Goal: Find specific page/section: Find specific page/section

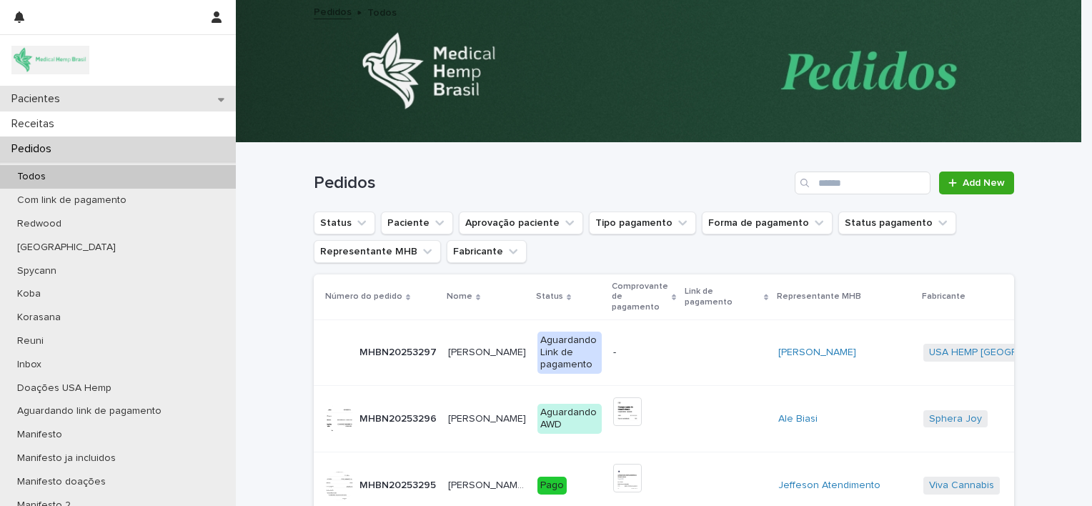
click at [51, 100] on p "Pacientes" at bounding box center [39, 99] width 66 height 14
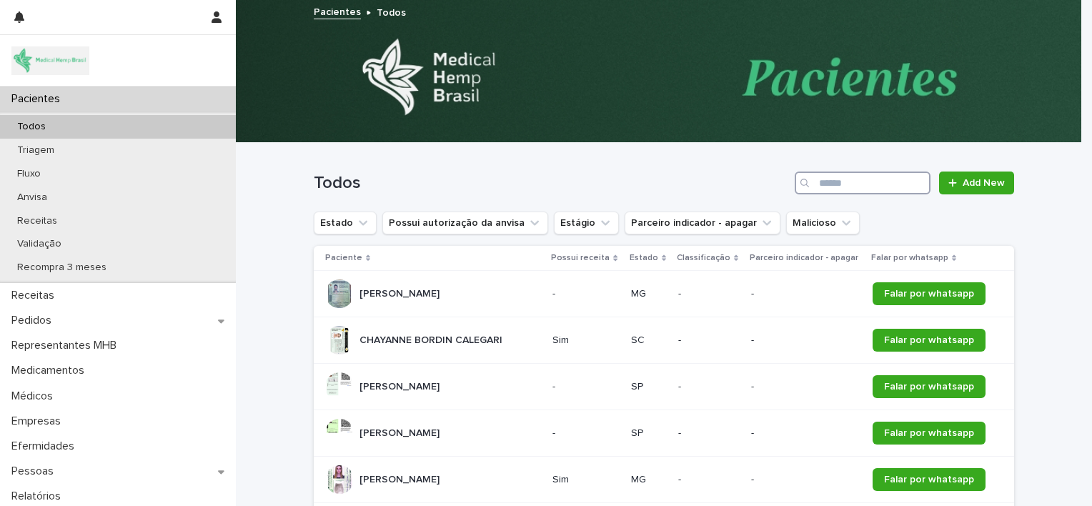
click at [835, 187] on input "Search" at bounding box center [863, 183] width 136 height 23
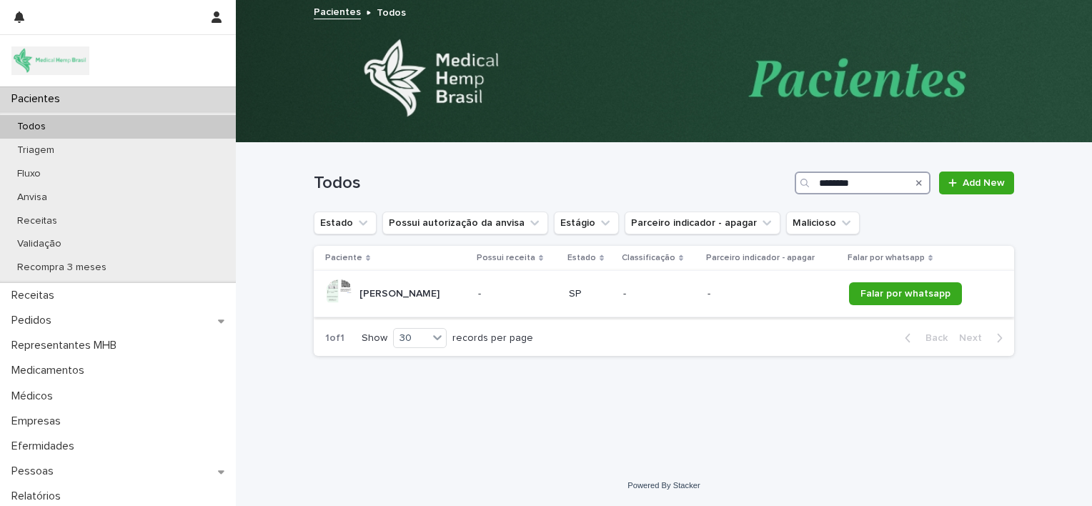
type input "********"
click at [442, 289] on p "[PERSON_NAME]" at bounding box center [400, 292] width 83 height 15
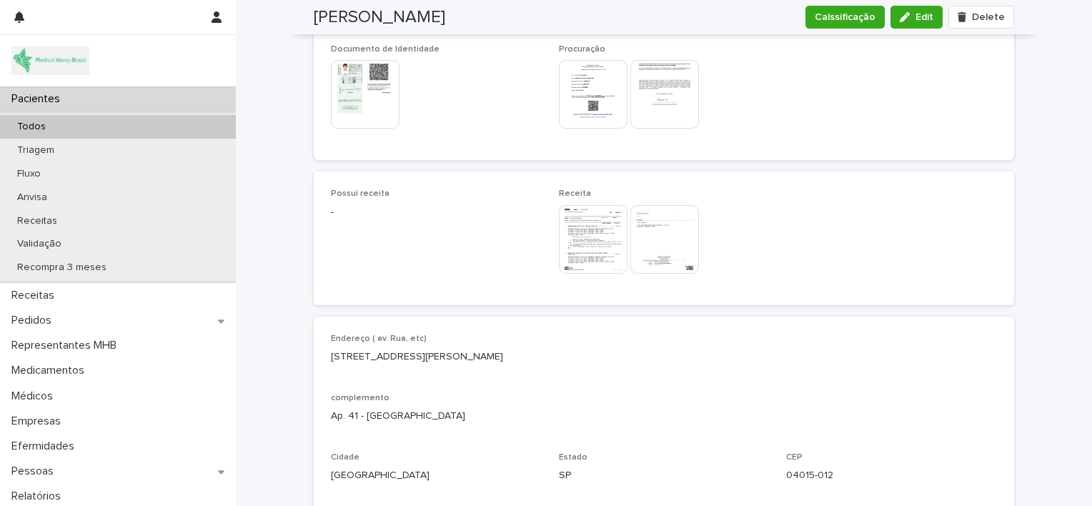
scroll to position [838, 0]
click at [593, 230] on img at bounding box center [593, 241] width 69 height 69
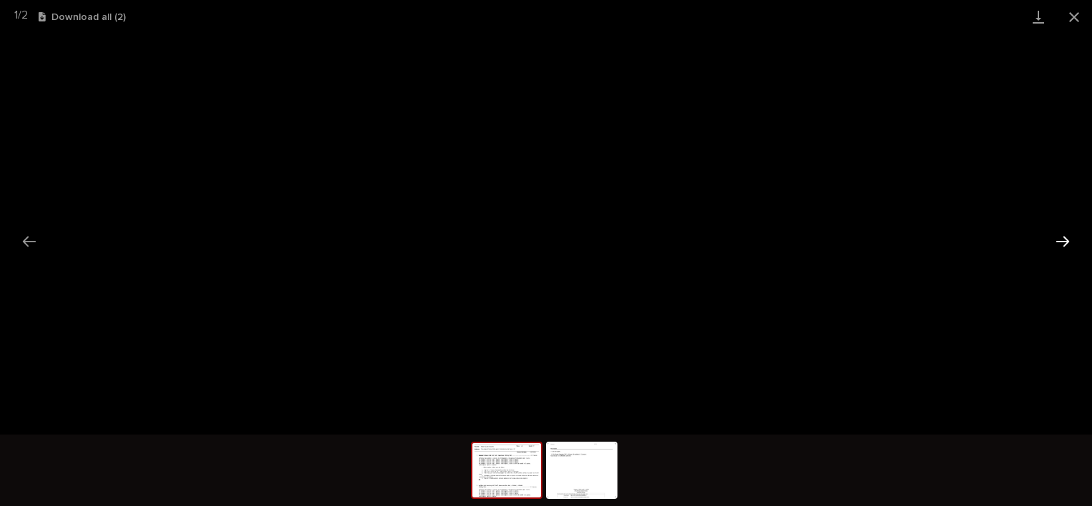
click at [1055, 240] on button "Next slide" at bounding box center [1063, 241] width 30 height 28
click at [1078, 20] on button "Close gallery" at bounding box center [1074, 17] width 36 height 34
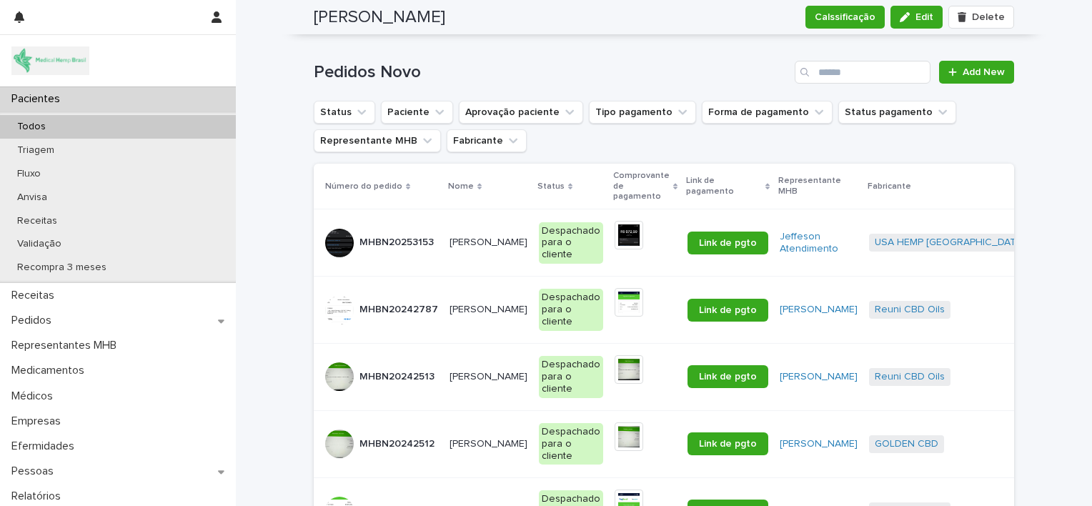
scroll to position [2231, 0]
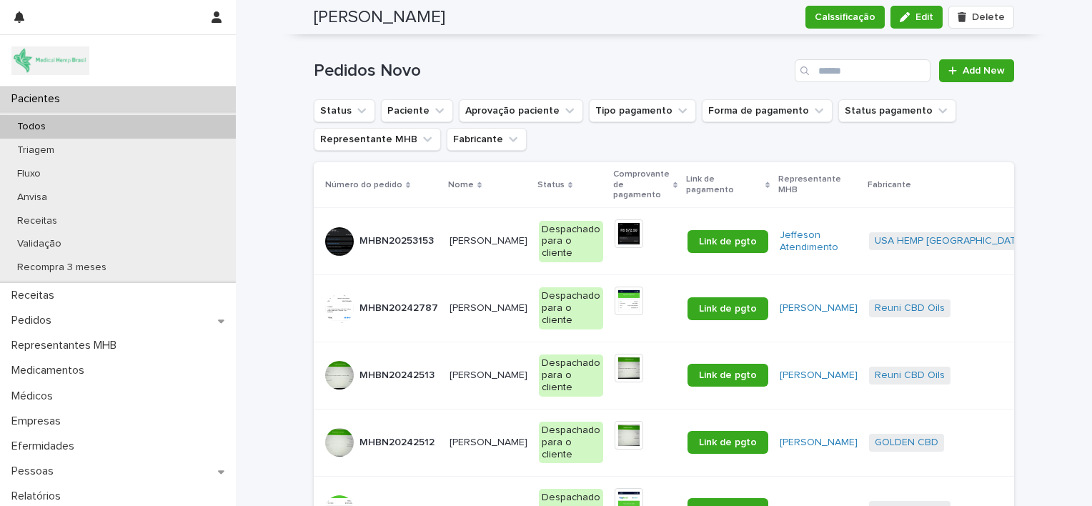
click at [482, 242] on p "[PERSON_NAME]" at bounding box center [490, 239] width 81 height 15
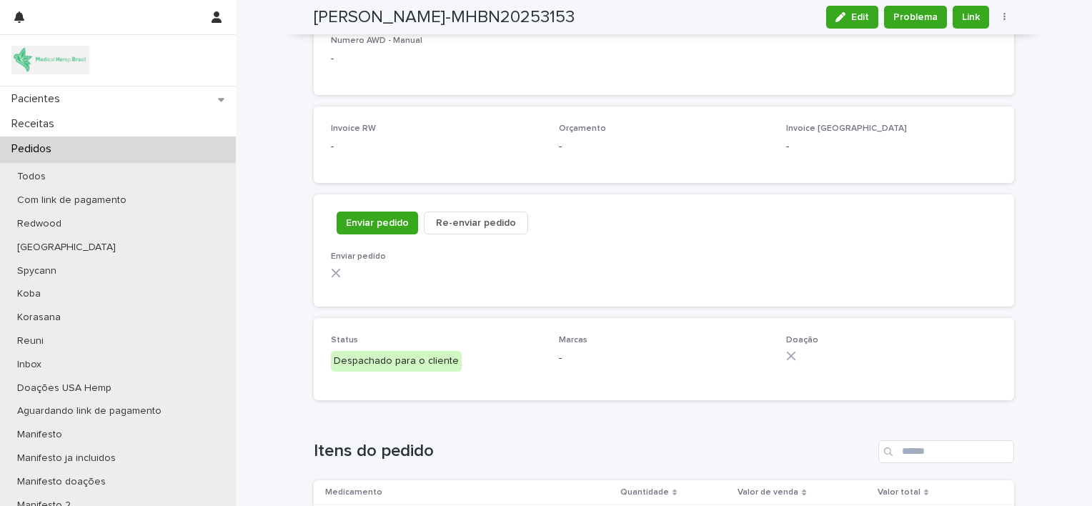
scroll to position [1630, 0]
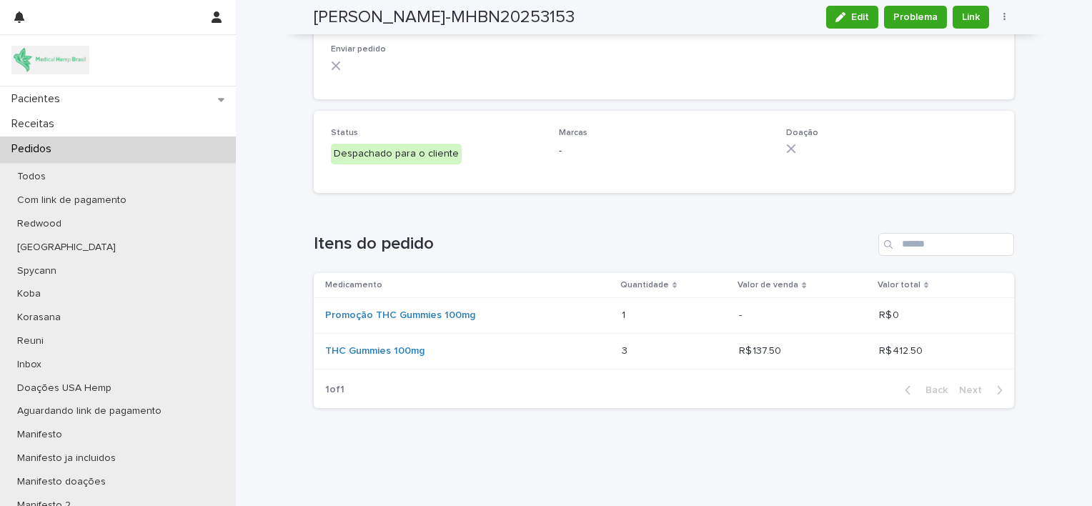
click at [482, 242] on div "Itens do pedido Medicamento Quantidade Valor de venda Valor total Promoção THC …" at bounding box center [664, 320] width 700 height 175
